Goal: Book appointment/travel/reservation

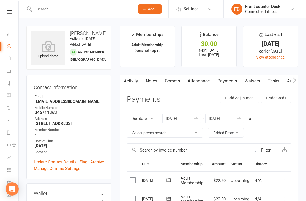
click at [7, 58] on icon at bounding box center [9, 58] width 4 height 4
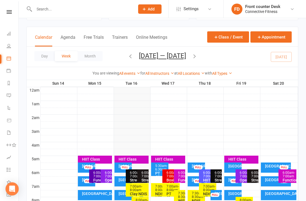
scroll to position [25, 0]
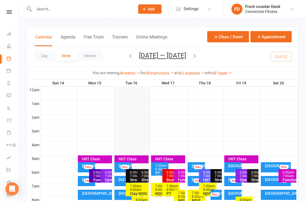
click at [45, 55] on button "Day" at bounding box center [44, 56] width 20 height 10
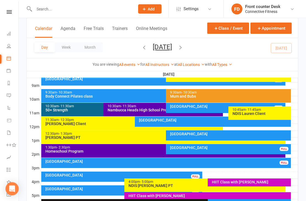
scroll to position [153, 0]
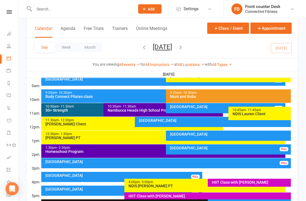
click at [206, 136] on div "[GEOGRAPHIC_DATA]" at bounding box center [228, 136] width 125 height 10
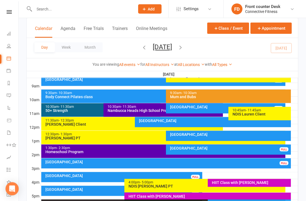
scroll to position [153, 0]
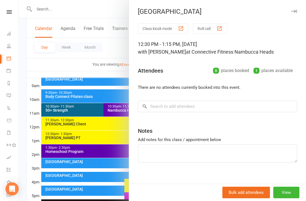
click at [20, 173] on div at bounding box center [162, 100] width 287 height 201
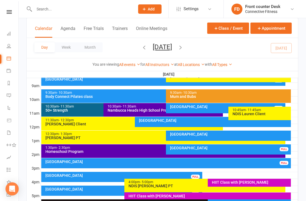
click at [180, 120] on div "[GEOGRAPHIC_DATA]" at bounding box center [213, 120] width 151 height 4
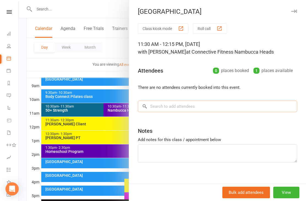
click at [163, 107] on input "search" at bounding box center [217, 107] width 159 height 12
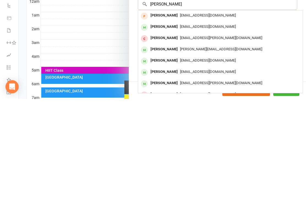
scroll to position [0, 0]
type input "[PERSON_NAME]"
click at [217, 149] on span "[PERSON_NAME][EMAIL_ADDRESS][DOMAIN_NAME]" at bounding box center [221, 151] width 82 height 4
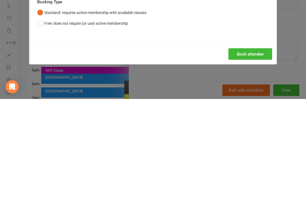
scroll to position [113, 0]
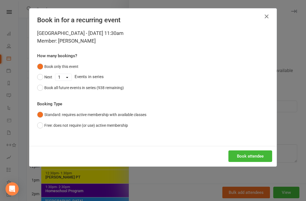
click at [255, 158] on button "Book attendee" at bounding box center [250, 156] width 44 height 12
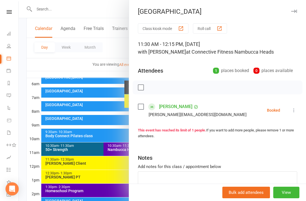
click at [22, 155] on div at bounding box center [162, 100] width 287 height 201
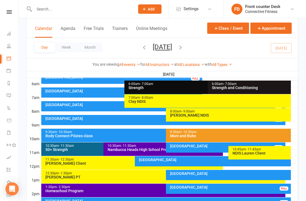
click at [170, 160] on div "[GEOGRAPHIC_DATA]" at bounding box center [213, 160] width 151 height 4
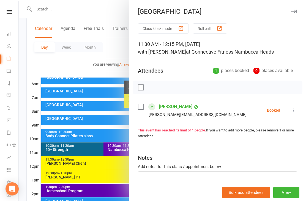
click at [23, 178] on div at bounding box center [162, 100] width 287 height 201
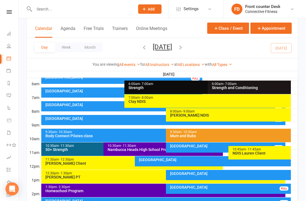
click at [17, 168] on link "Tasks 4" at bounding box center [13, 170] width 12 height 12
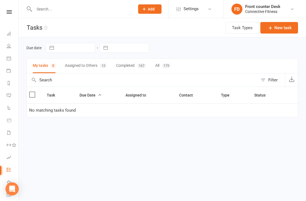
click at [12, 59] on link "Calendar" at bounding box center [13, 59] width 12 height 12
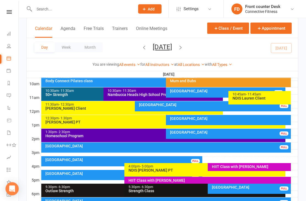
scroll to position [152, 0]
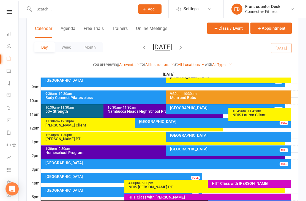
click at [259, 135] on div "[GEOGRAPHIC_DATA]" at bounding box center [230, 135] width 120 height 4
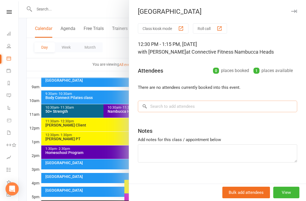
click at [275, 104] on input "search" at bounding box center [217, 107] width 159 height 12
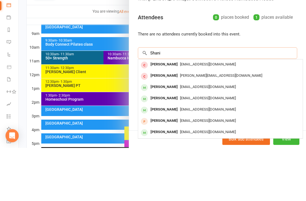
type input "Shani"
click at [192, 148] on div "[EMAIL_ADDRESS][DOMAIN_NAME]" at bounding box center [220, 152] width 160 height 8
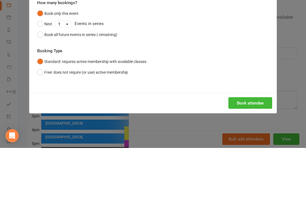
scroll to position [205, 0]
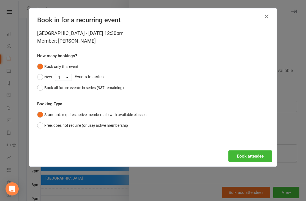
click at [248, 154] on button "Book attendee" at bounding box center [250, 156] width 44 height 12
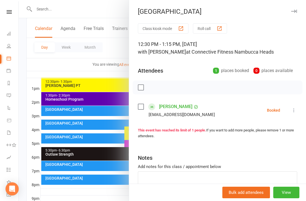
click at [95, 7] on div at bounding box center [162, 100] width 287 height 201
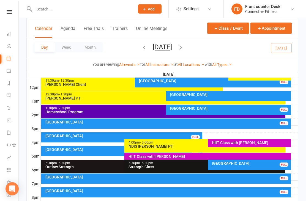
click at [258, 121] on div "[GEOGRAPHIC_DATA]" at bounding box center [167, 122] width 245 height 4
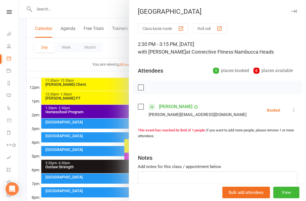
click at [294, 110] on icon at bounding box center [293, 109] width 5 height 5
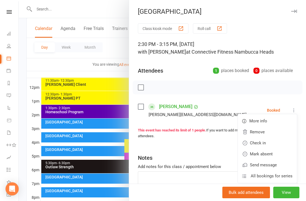
click at [269, 129] on link "Remove" at bounding box center [266, 131] width 59 height 11
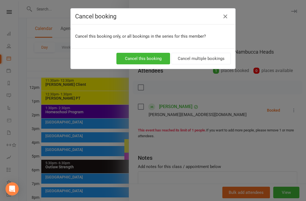
click at [154, 53] on button "Cancel this booking" at bounding box center [143, 59] width 54 height 12
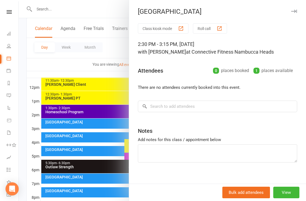
click at [39, 61] on div at bounding box center [162, 100] width 287 height 201
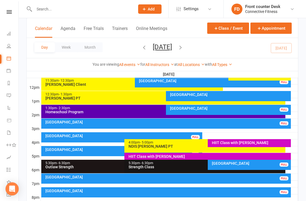
click at [177, 44] on span "[DATE] [DATE] Sun Mon Tue Wed Thu Fri Sat 31 01 02 03 04 05 06 07 08 09 10 11 1…" at bounding box center [162, 48] width 30 height 10
click at [183, 47] on icon "button" at bounding box center [180, 47] width 6 height 6
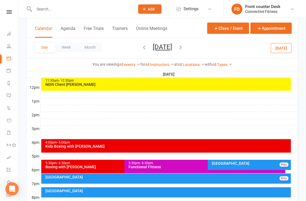
click at [177, 51] on span "[DATE] [DATE] Sun Mon Tue Wed Thu Fri Sat 31 01 02 03 04 05 06 07 08 09 10 11 1…" at bounding box center [162, 48] width 30 height 10
click at [183, 48] on icon "button" at bounding box center [180, 47] width 6 height 6
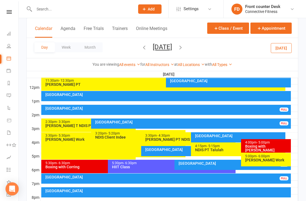
click at [270, 189] on div "[GEOGRAPHIC_DATA]" at bounding box center [167, 191] width 245 height 4
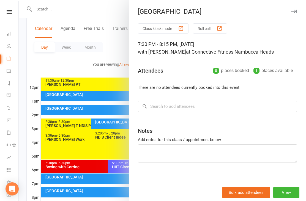
click at [23, 185] on div at bounding box center [162, 100] width 287 height 201
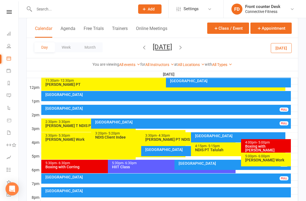
click at [275, 177] on div "[GEOGRAPHIC_DATA]" at bounding box center [167, 177] width 245 height 4
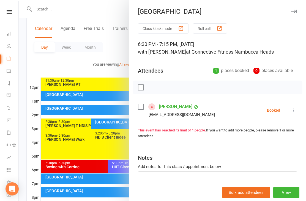
click at [23, 186] on div at bounding box center [162, 100] width 287 height 201
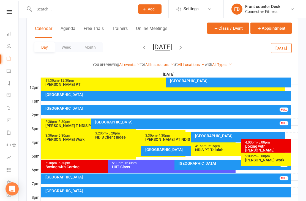
click at [55, 192] on div "[GEOGRAPHIC_DATA]" at bounding box center [167, 191] width 245 height 4
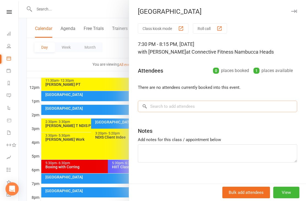
click at [161, 104] on input "search" at bounding box center [217, 107] width 159 height 12
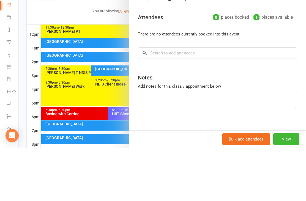
click at [24, 21] on div at bounding box center [162, 100] width 287 height 201
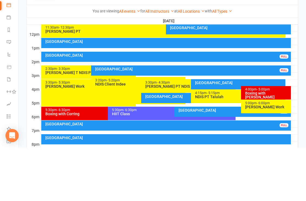
scroll to position [243, 0]
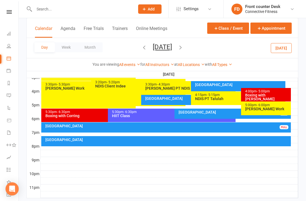
click at [183, 47] on icon "button" at bounding box center [180, 47] width 6 height 6
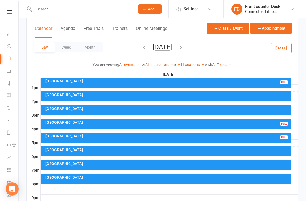
scroll to position [195, 0]
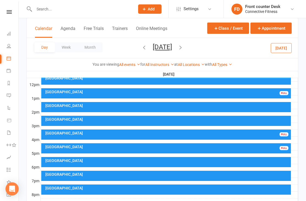
click at [52, 131] on div "[GEOGRAPHIC_DATA]" at bounding box center [167, 133] width 245 height 4
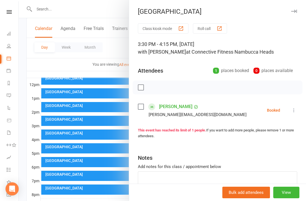
click at [24, 148] on div at bounding box center [162, 100] width 287 height 201
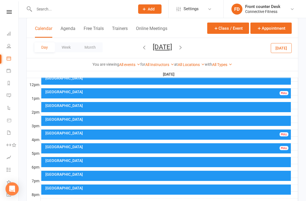
click at [183, 45] on icon "button" at bounding box center [180, 47] width 6 height 6
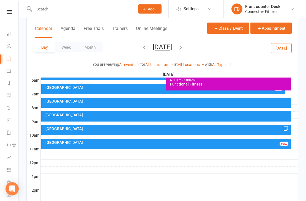
scroll to position [117, 0]
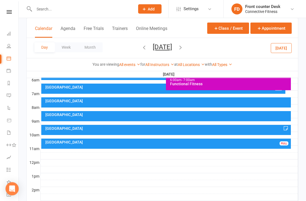
click at [141, 45] on icon "button" at bounding box center [144, 47] width 6 height 6
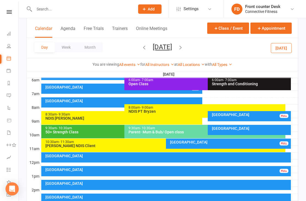
click at [141, 47] on icon "button" at bounding box center [144, 47] width 6 height 6
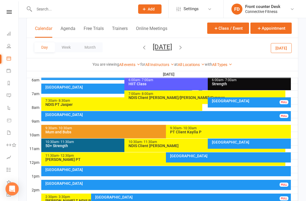
click at [141, 46] on icon "button" at bounding box center [144, 47] width 6 height 6
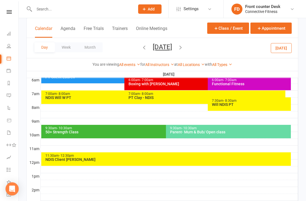
click at [153, 46] on button "[DATE]" at bounding box center [162, 47] width 19 height 8
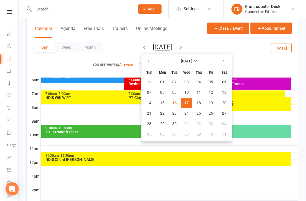
click at [141, 48] on icon "button" at bounding box center [144, 47] width 6 height 6
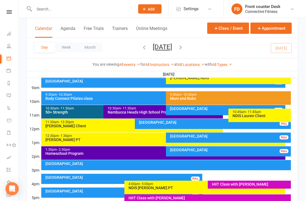
scroll to position [154, 0]
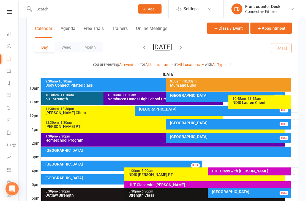
click at [272, 148] on div "[GEOGRAPHIC_DATA]" at bounding box center [166, 152] width 250 height 10
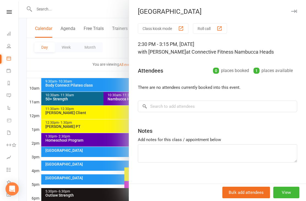
click at [23, 174] on div at bounding box center [162, 100] width 287 height 201
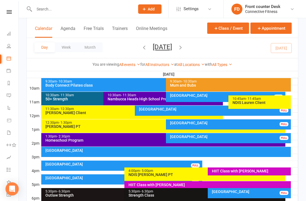
click at [183, 46] on icon "button" at bounding box center [180, 47] width 6 height 6
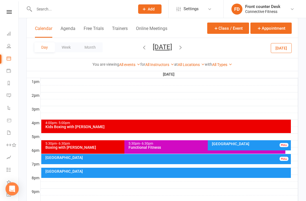
scroll to position [211, 0]
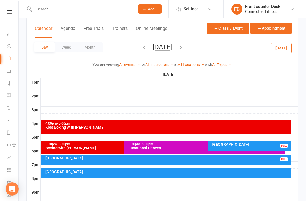
click at [10, 32] on icon at bounding box center [9, 33] width 4 height 4
